Goal: Transaction & Acquisition: Subscribe to service/newsletter

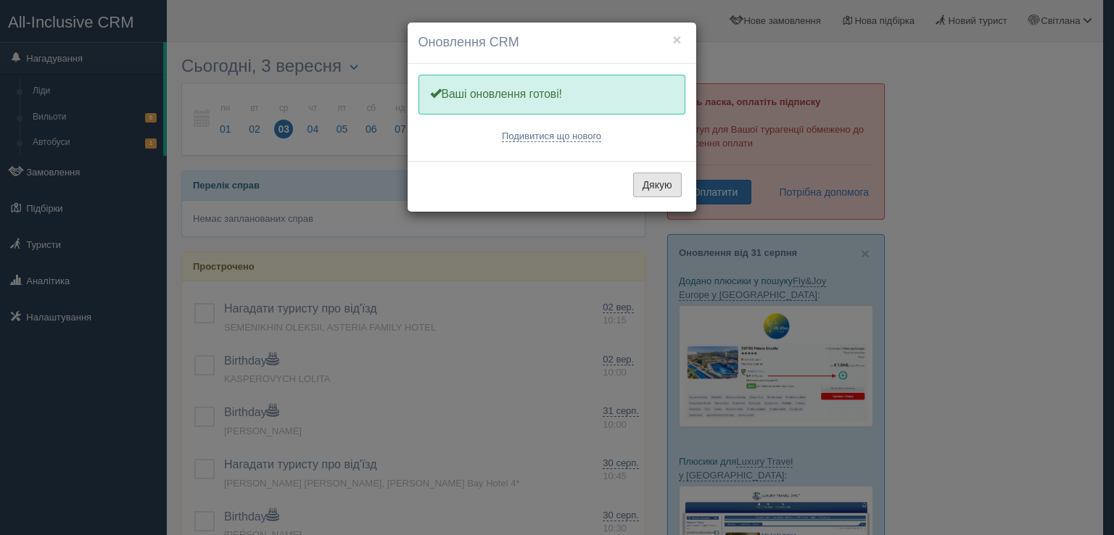
click at [651, 181] on button "Дякую" at bounding box center [657, 185] width 49 height 25
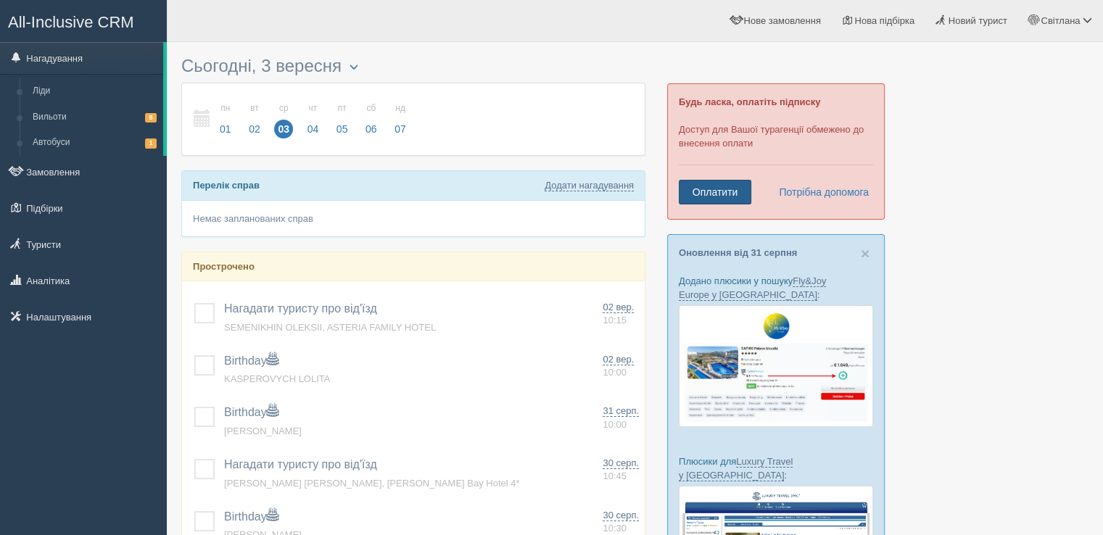
click at [708, 189] on link "Оплатити" at bounding box center [715, 192] width 73 height 25
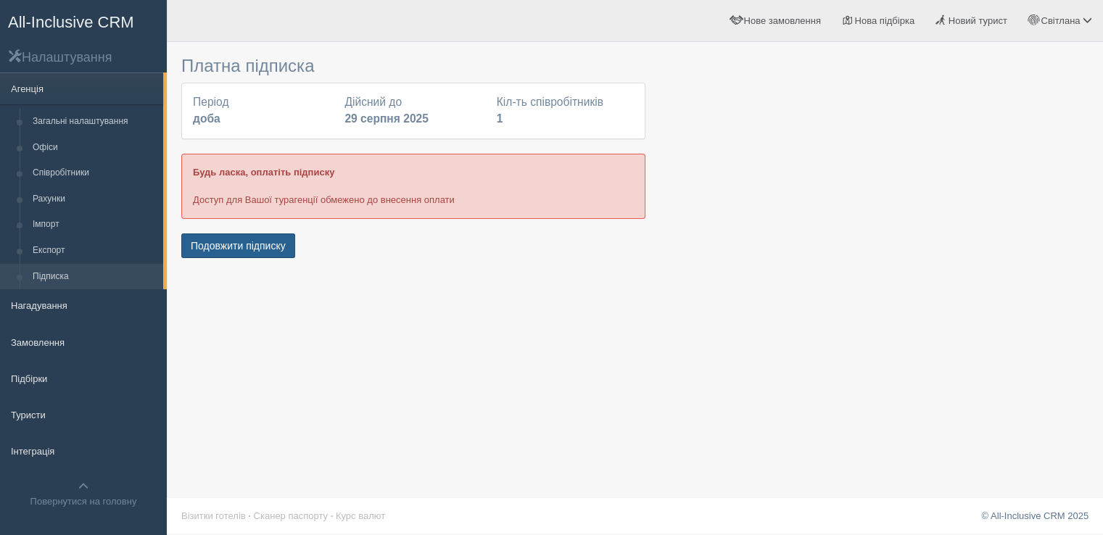
click at [242, 246] on button "Подовжити підписку" at bounding box center [238, 246] width 114 height 25
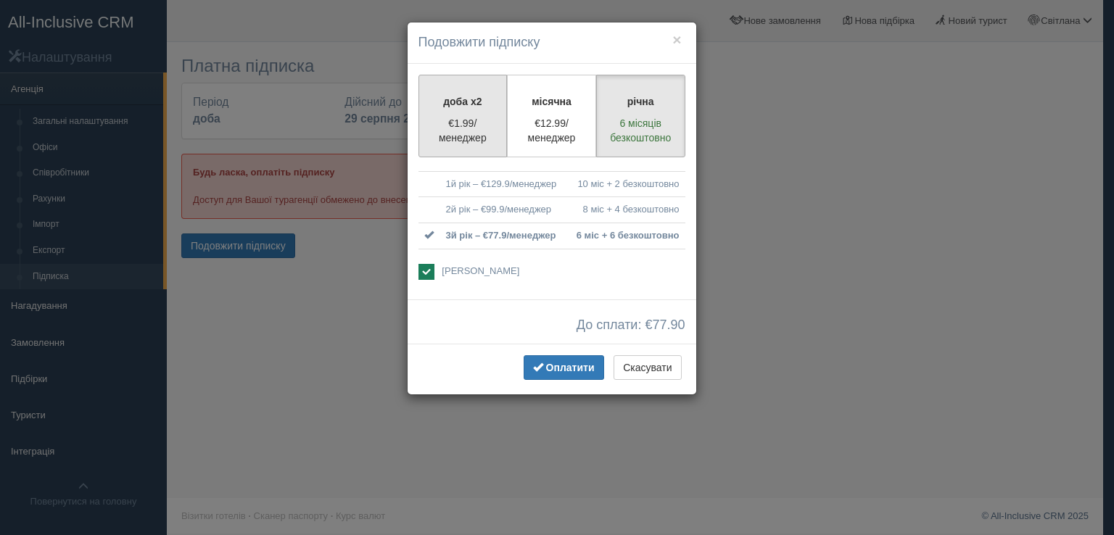
click at [442, 112] on label "доба x2 €1.99/менеджер" at bounding box center [462, 116] width 89 height 83
radio input "true"
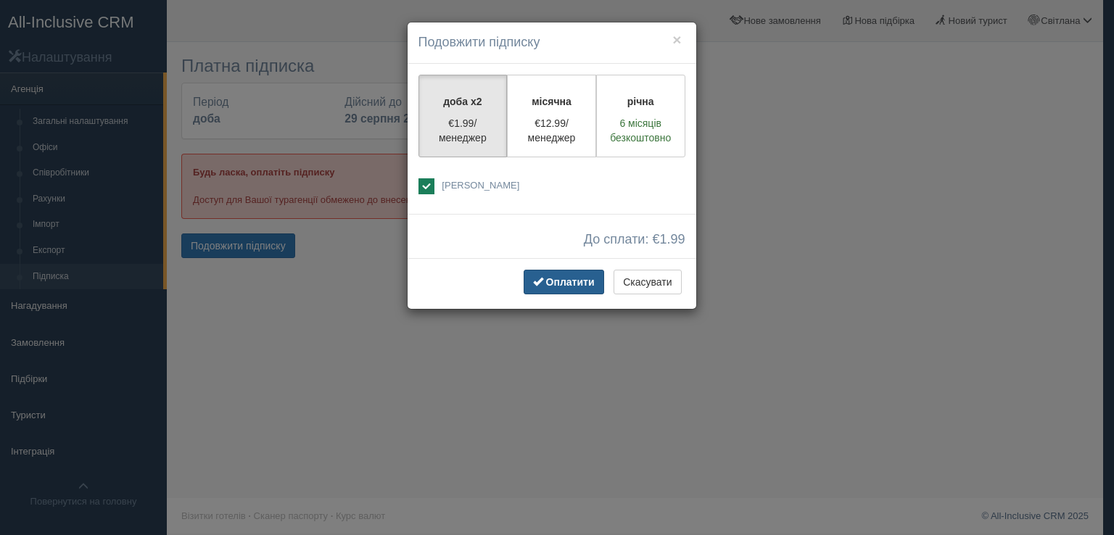
click at [550, 280] on span "Оплатити" at bounding box center [570, 282] width 49 height 12
